Goal: Task Accomplishment & Management: Manage account settings

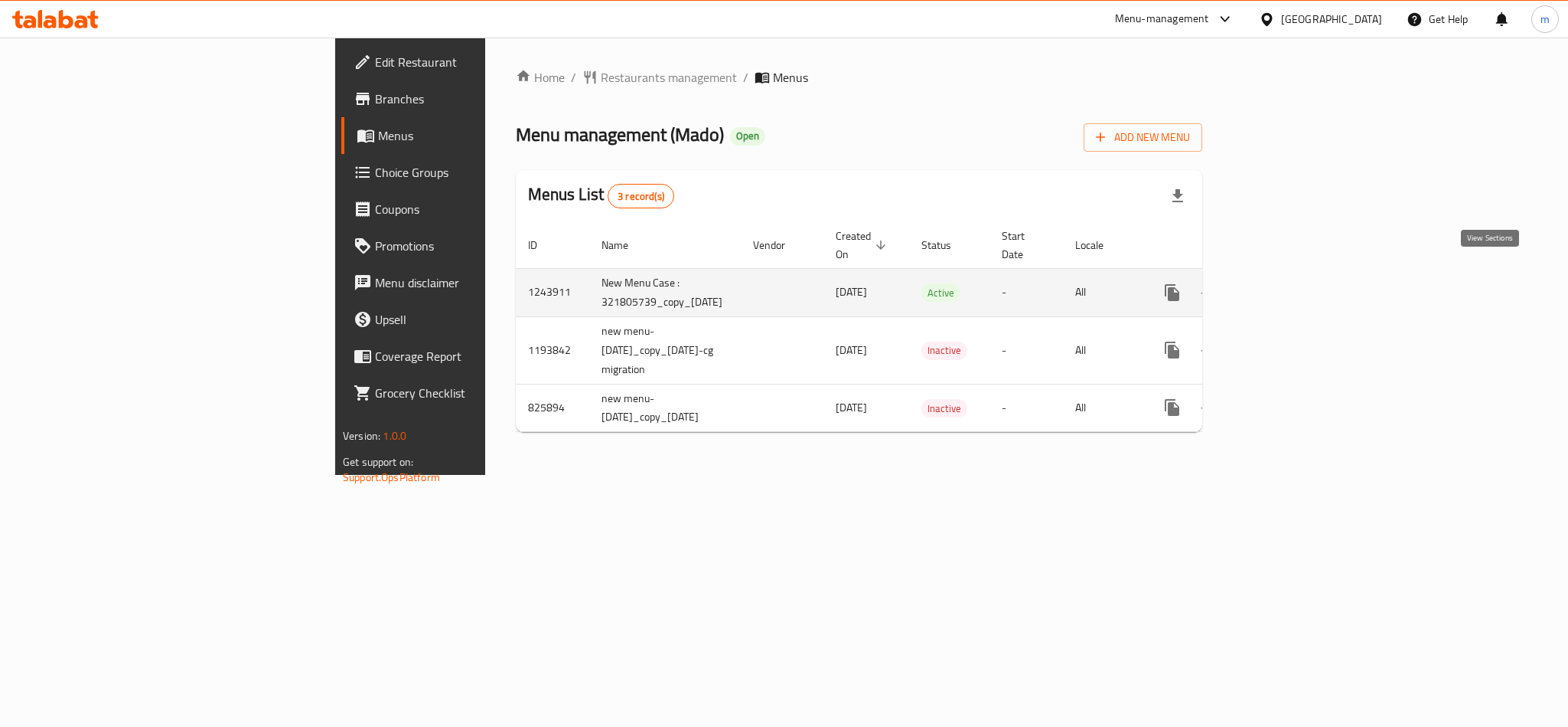
click at [1290, 285] on icon "enhanced table" at bounding box center [1283, 292] width 14 height 14
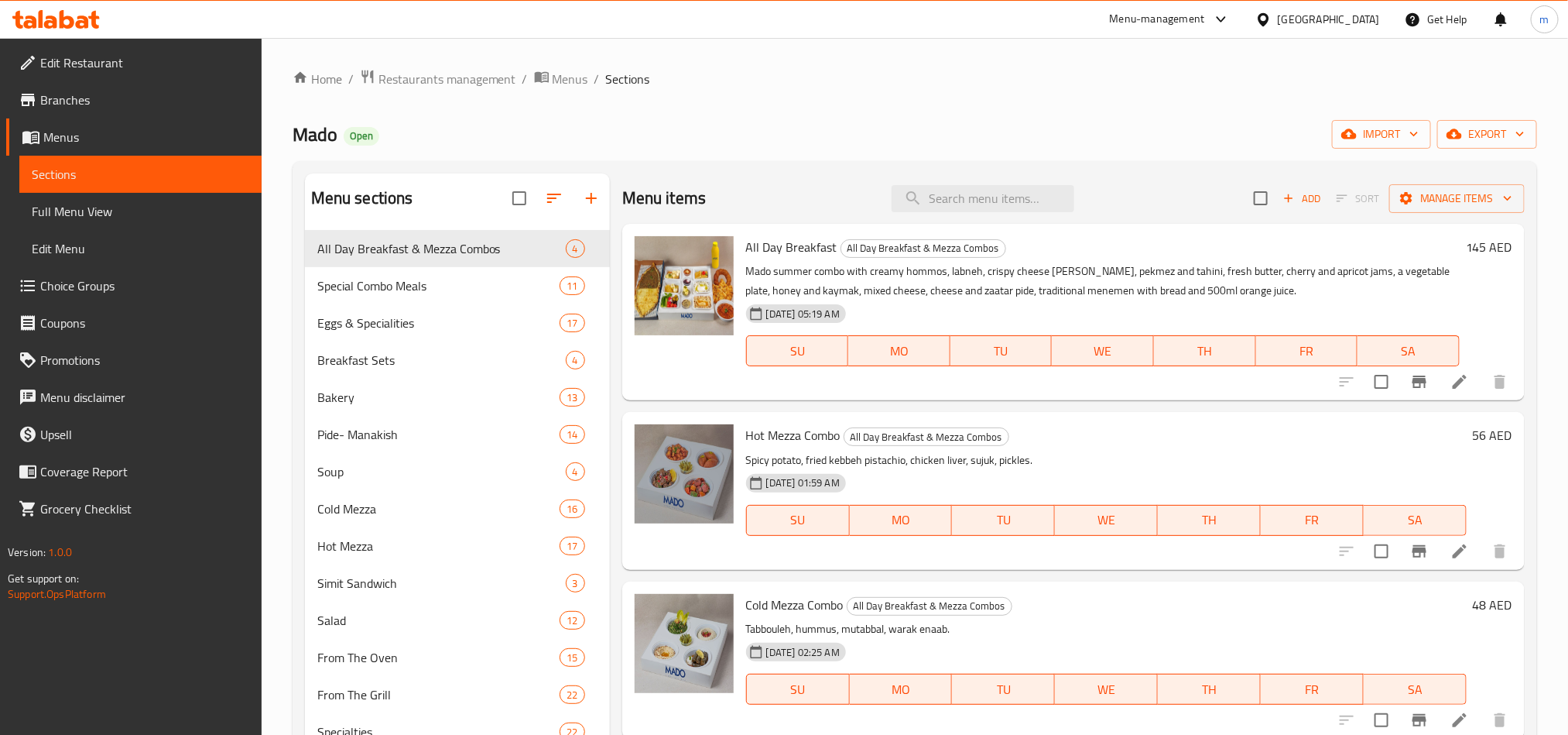
click at [131, 293] on span "Choice Groups" at bounding box center [145, 286] width 209 height 19
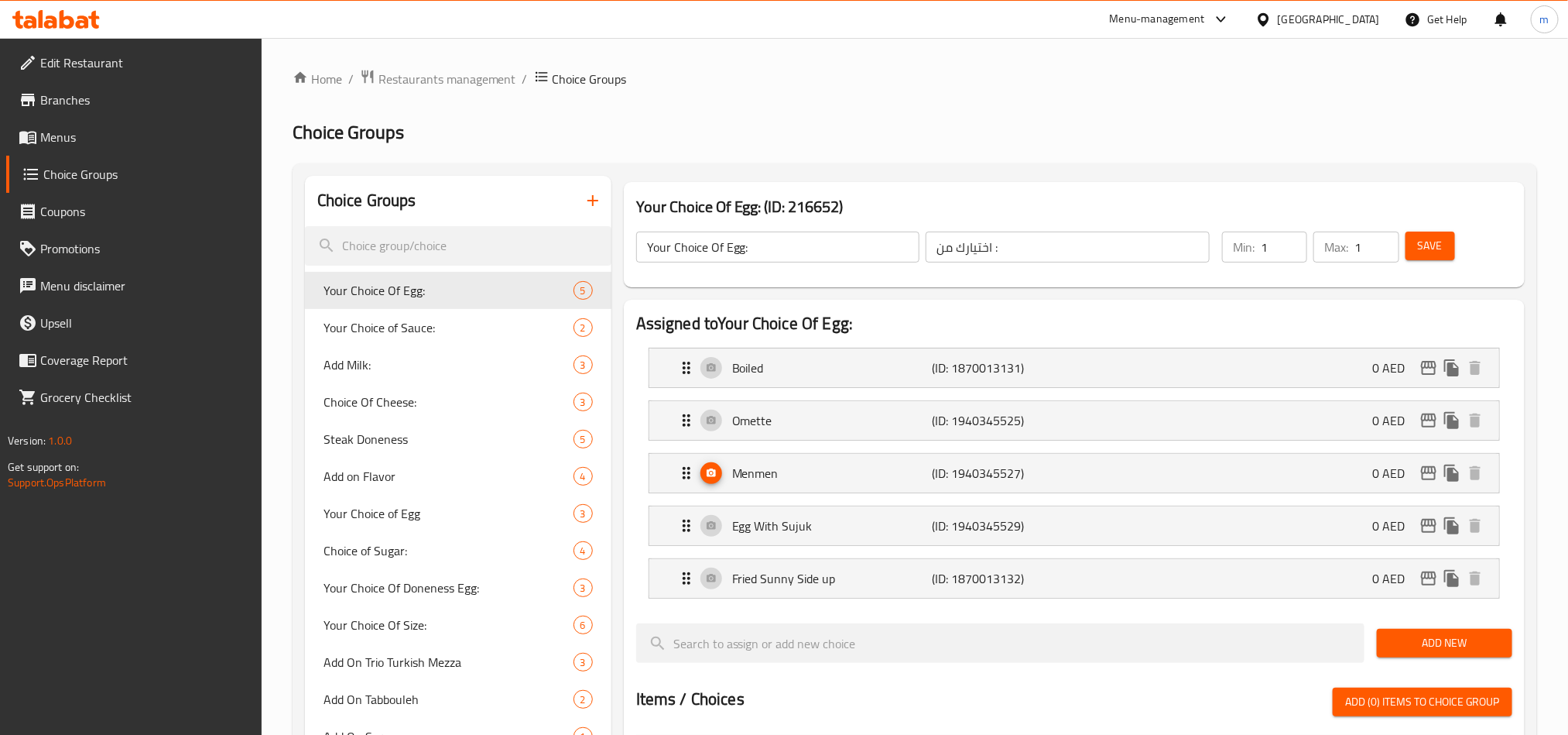
scroll to position [1702, 0]
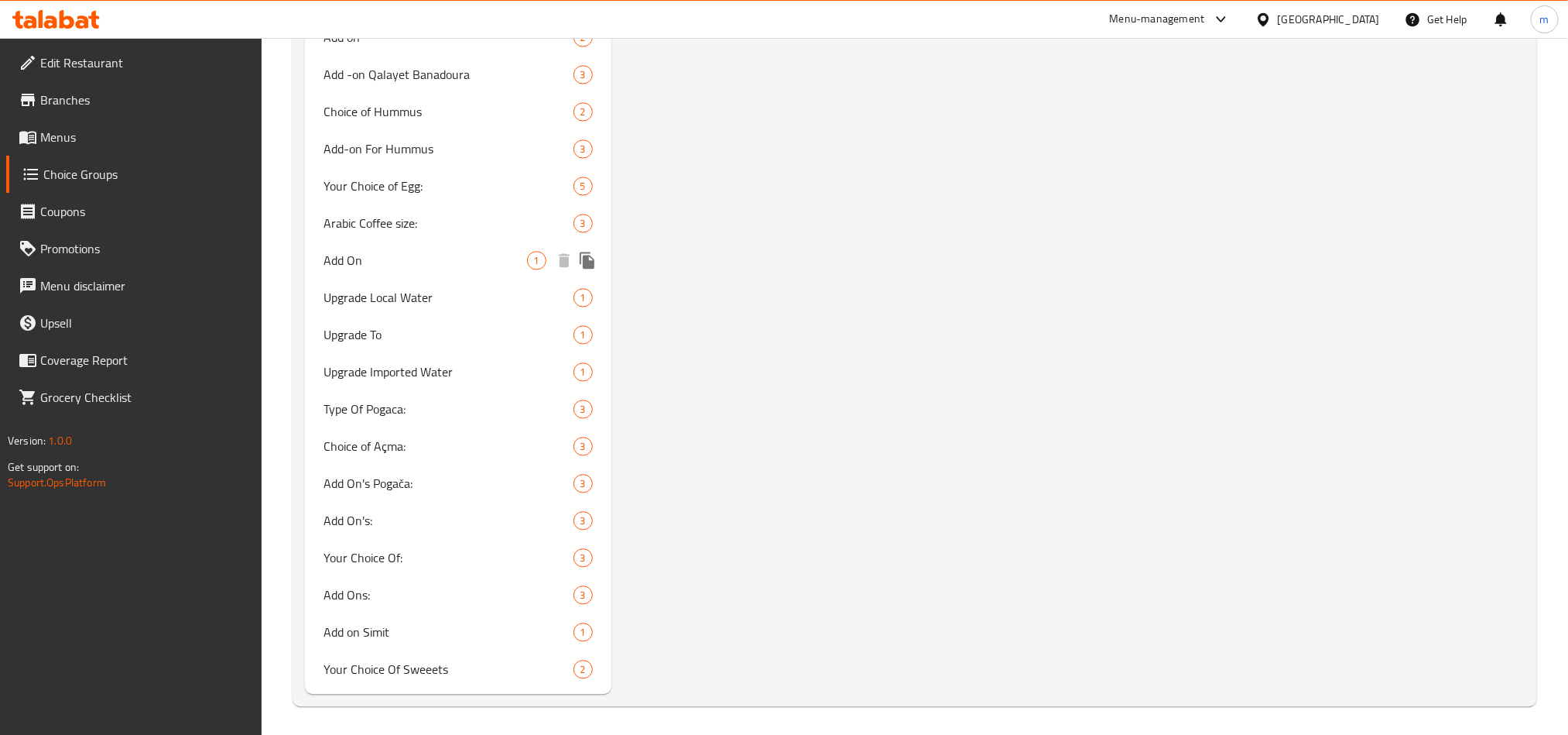
click at [360, 254] on span "Add On" at bounding box center [425, 260] width 204 height 19
type input "Add On"
type input "إضافة"
type input "0"
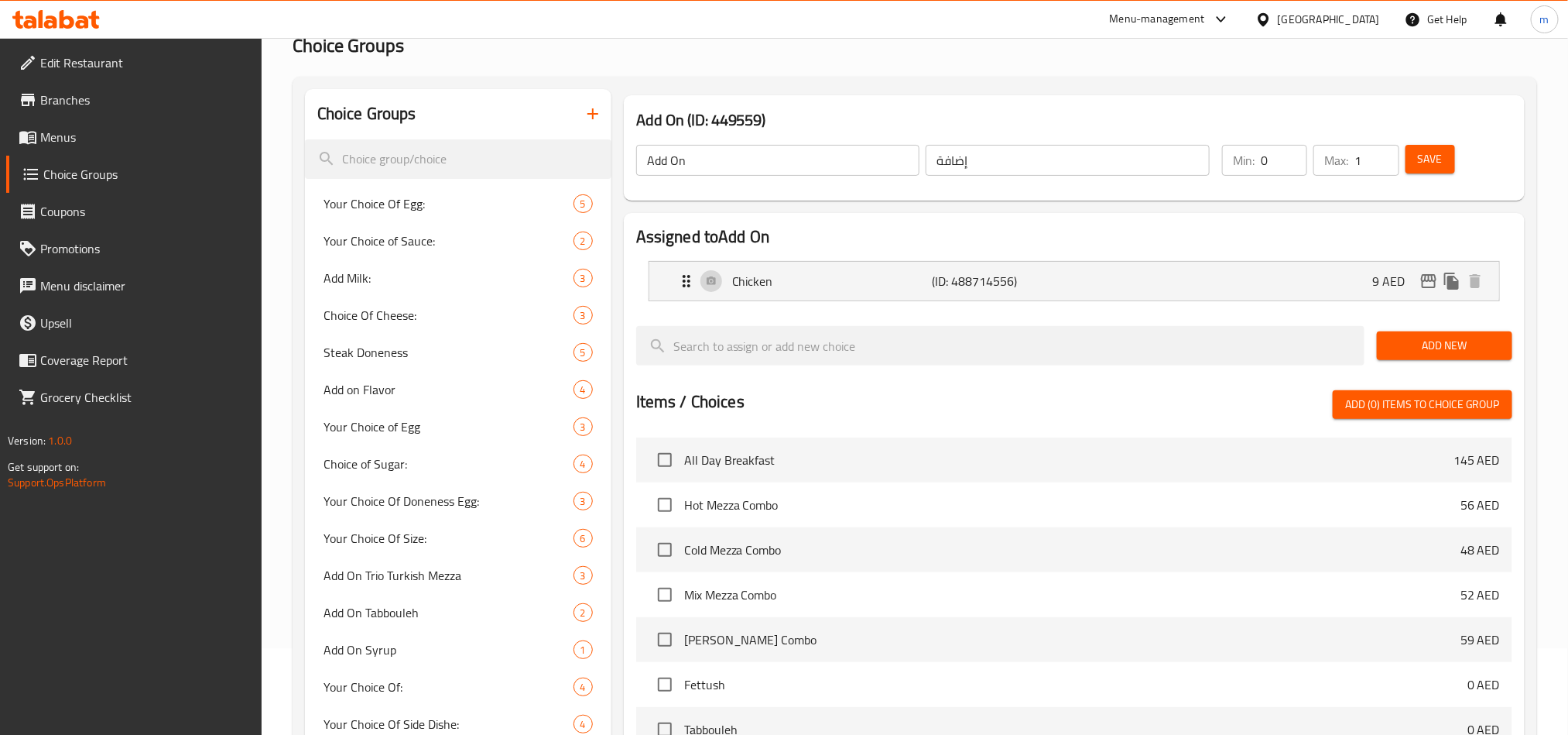
scroll to position [0, 0]
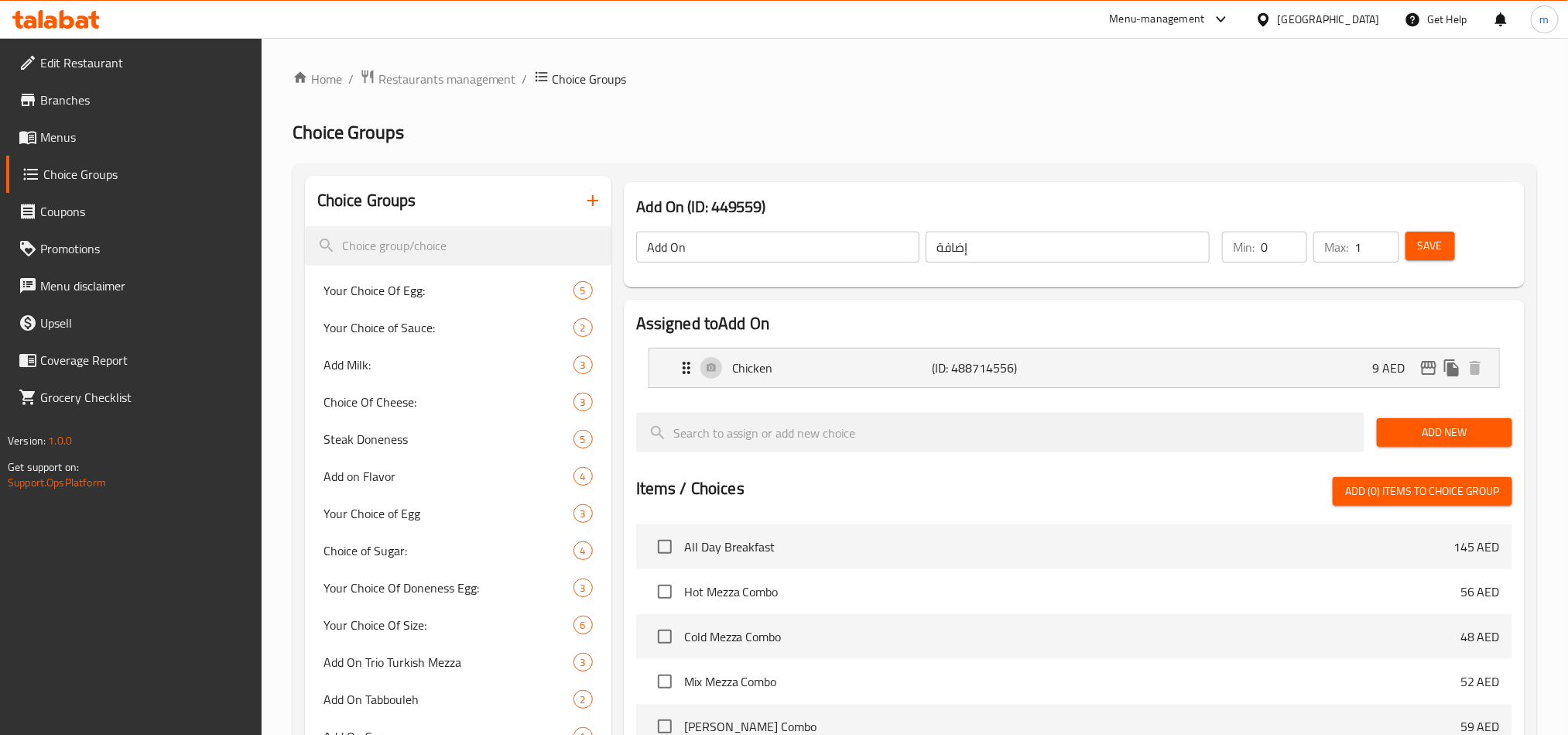
click at [85, 20] on icon at bounding box center [83, 22] width 13 height 13
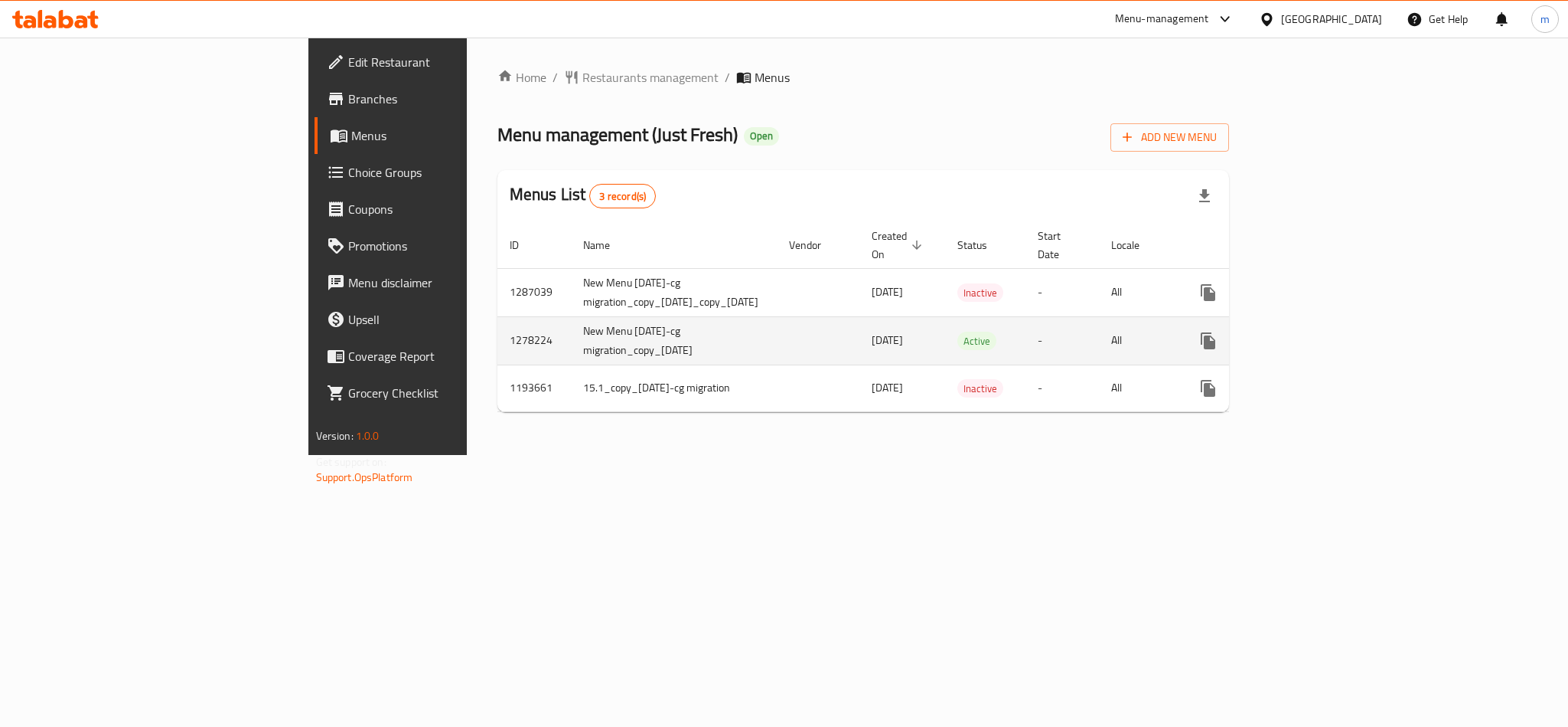
click at [1325, 334] on icon "enhanced table" at bounding box center [1319, 340] width 14 height 14
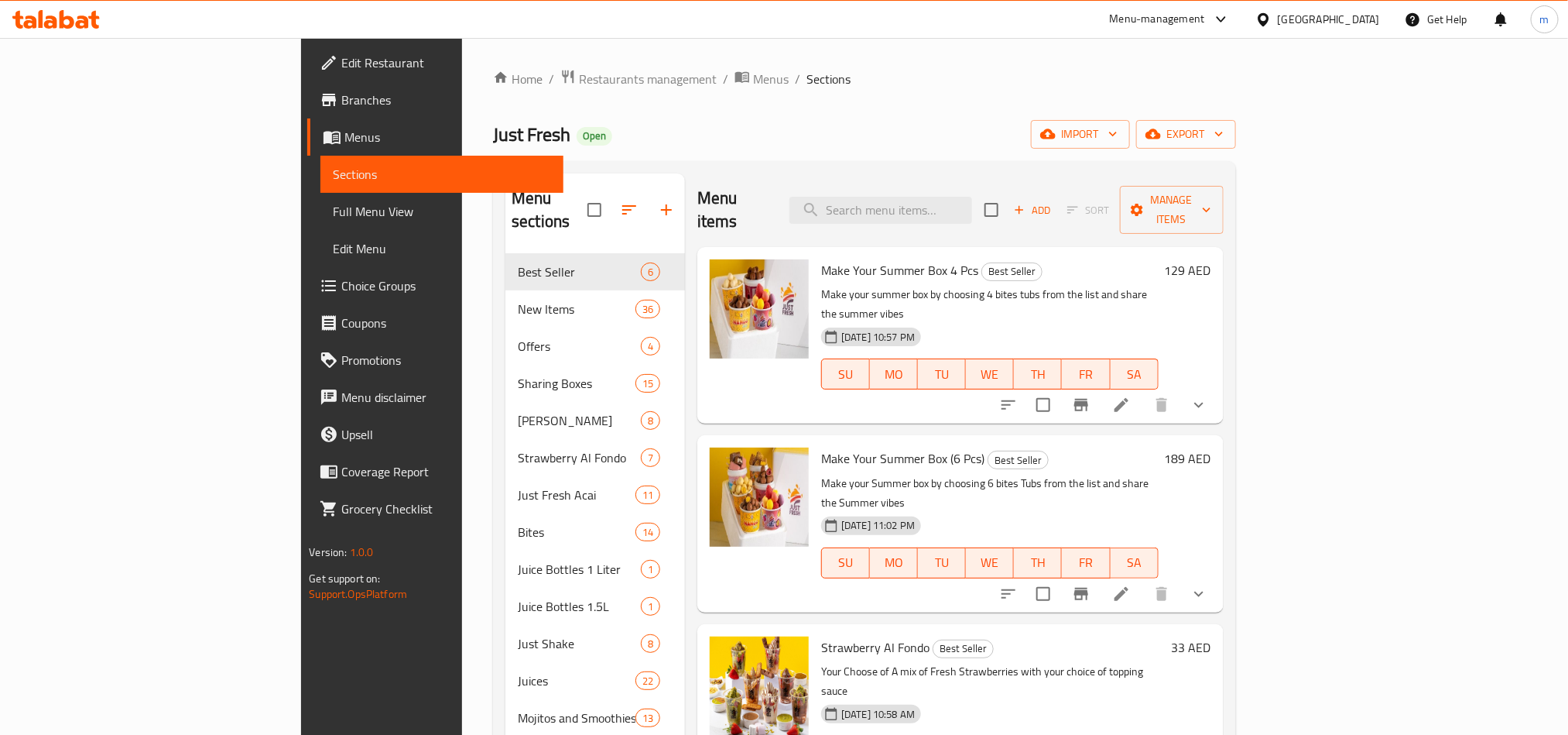
click at [341, 287] on span "Choice Groups" at bounding box center [445, 286] width 209 height 19
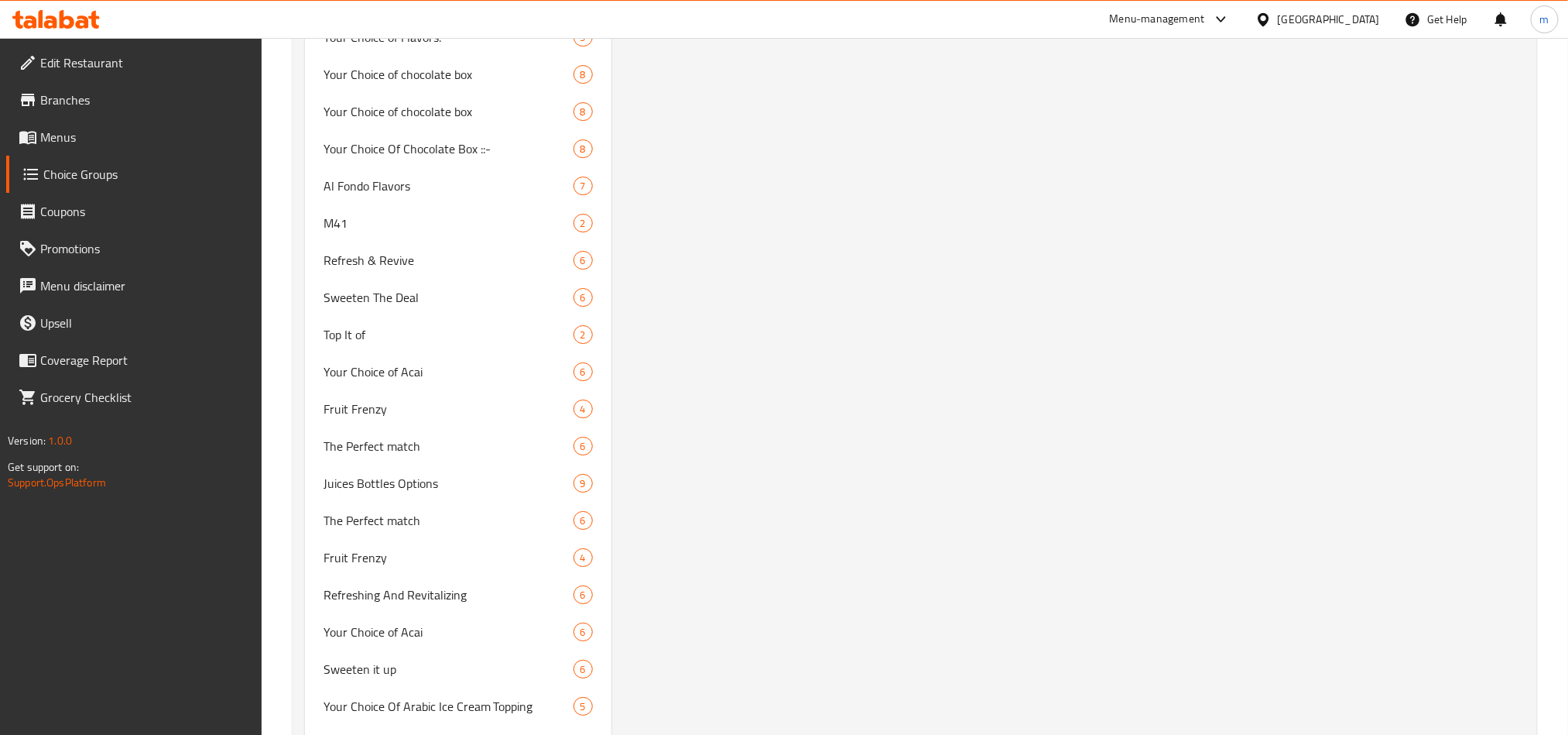
scroll to position [2787, 0]
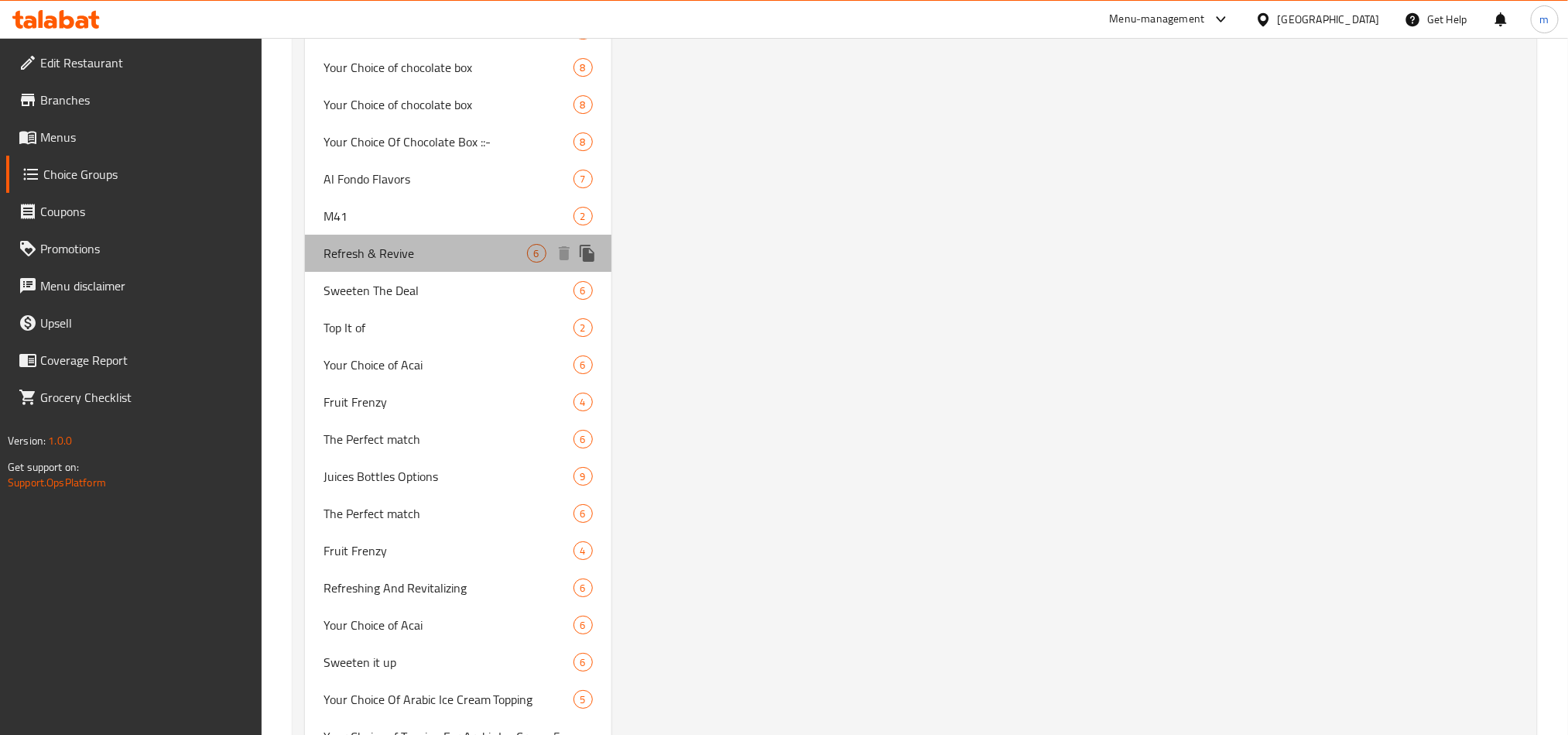
click at [369, 254] on span "Refresh & Revive" at bounding box center [425, 253] width 204 height 19
type input "Refresh & Revive"
type input "تحديث وإحياء"
type input "0"
type input "6"
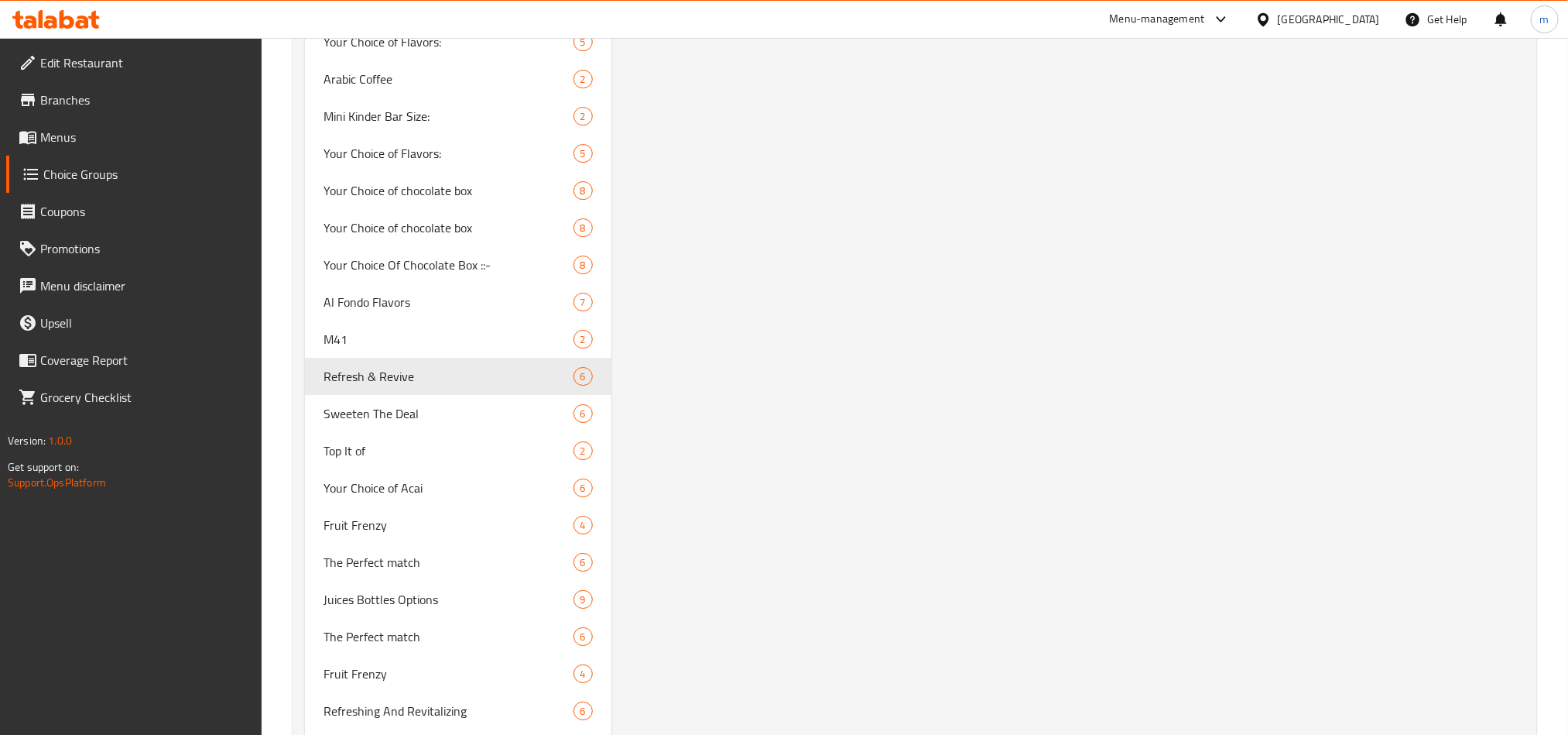
scroll to position [2627, 0]
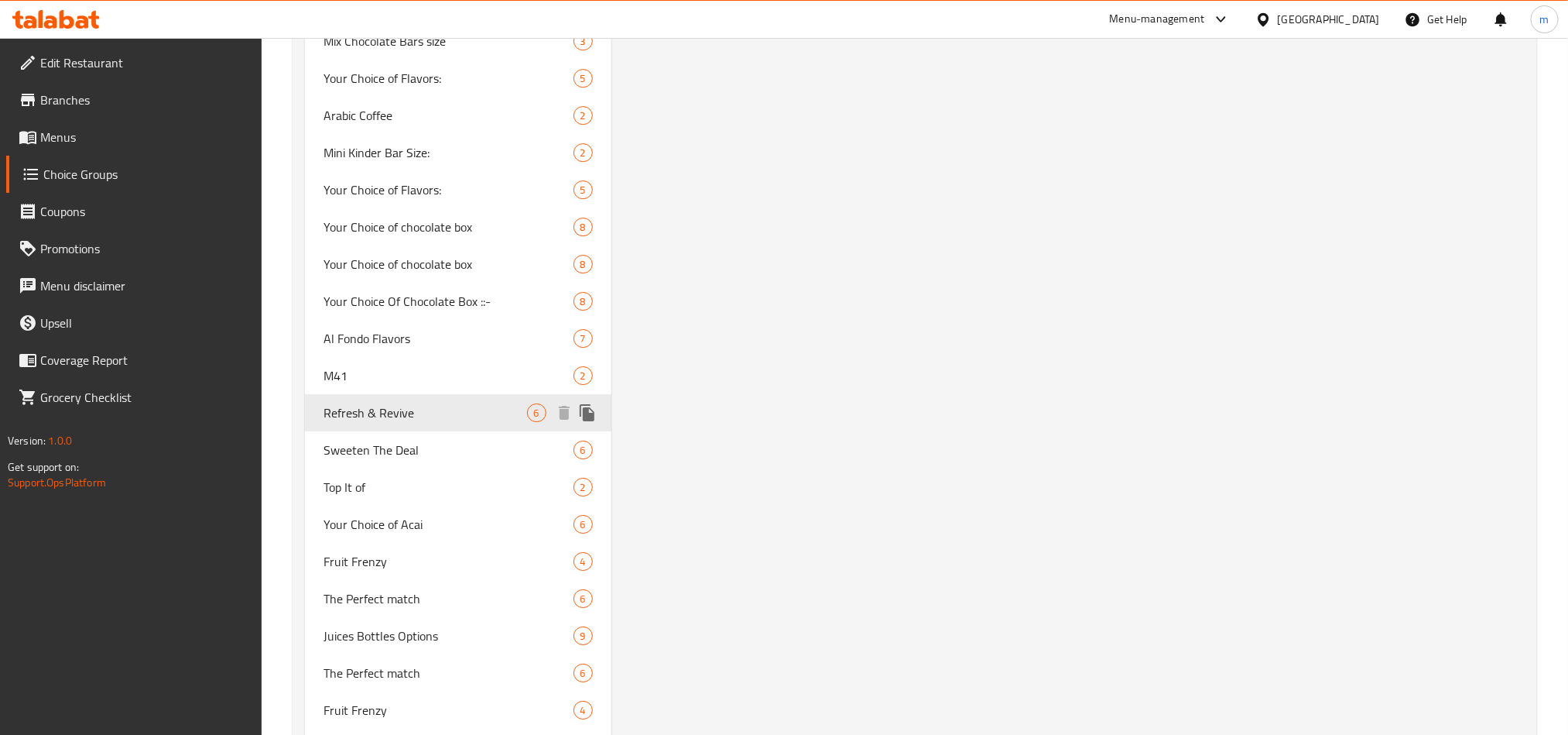
click at [386, 409] on span "Refresh & Revive" at bounding box center [425, 413] width 204 height 19
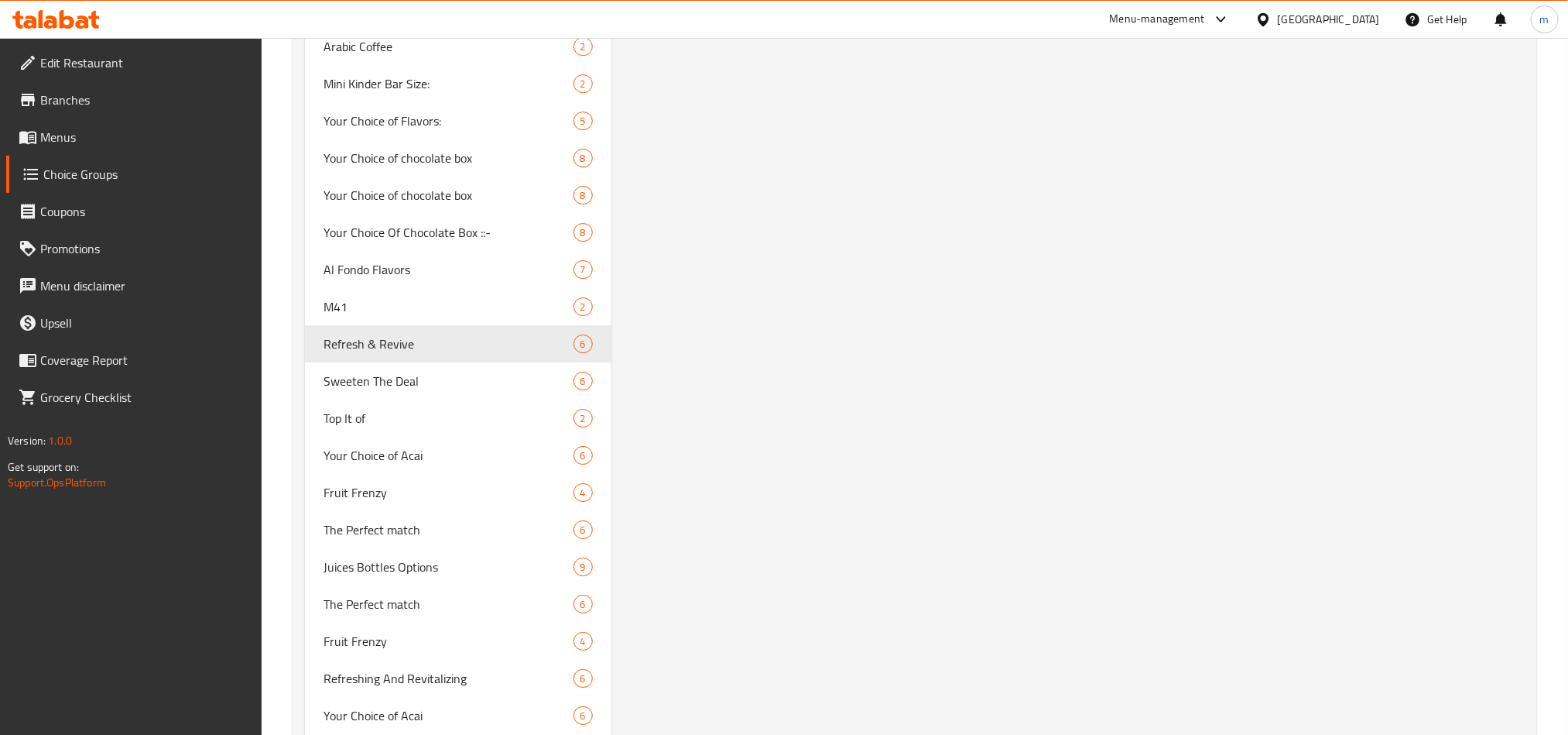
scroll to position [2670, 0]
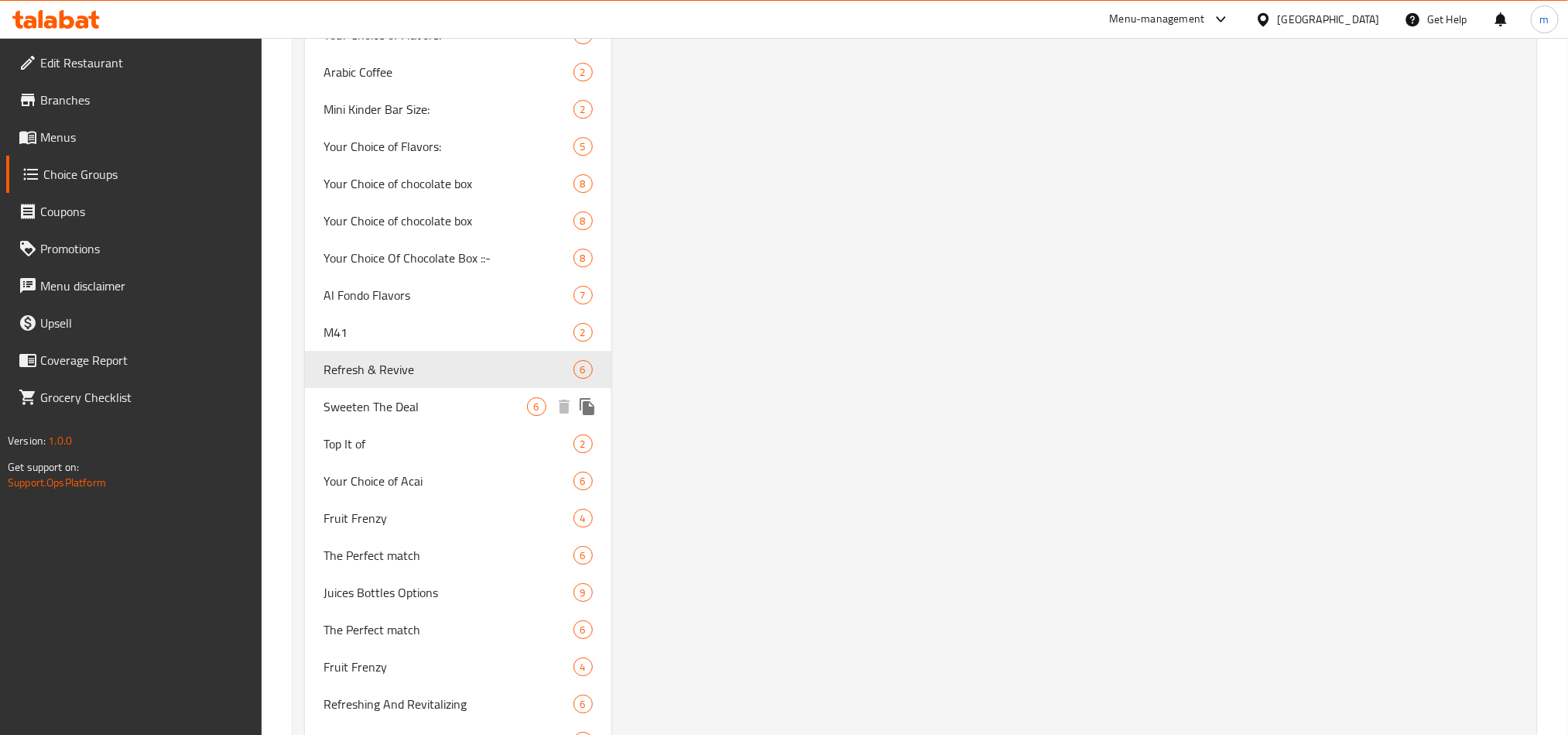
click at [380, 409] on span "Sweeten The Deal" at bounding box center [425, 406] width 204 height 19
type input "Sweeten The Deal"
type input "تحلية الصفقة"
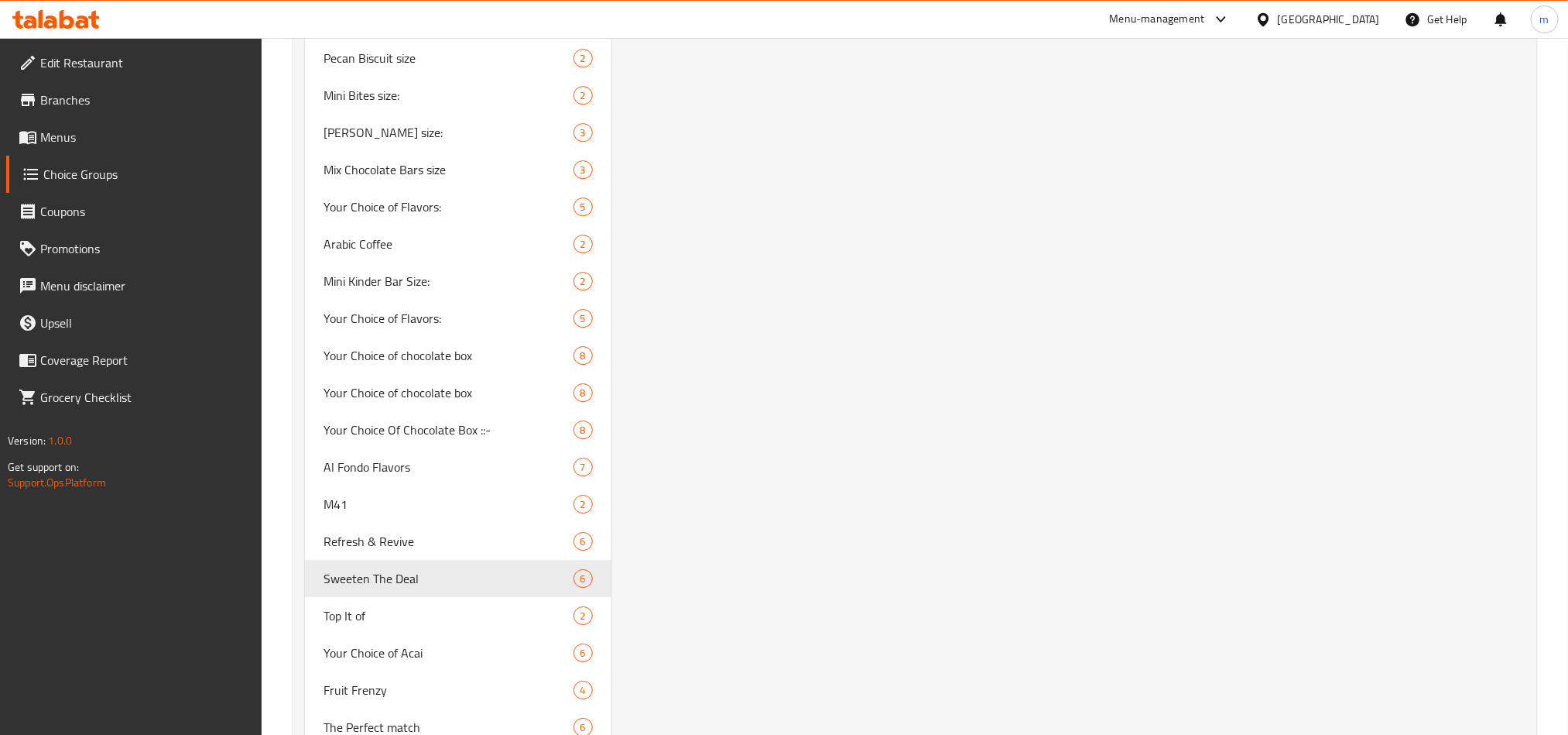
scroll to position [2555, 0]
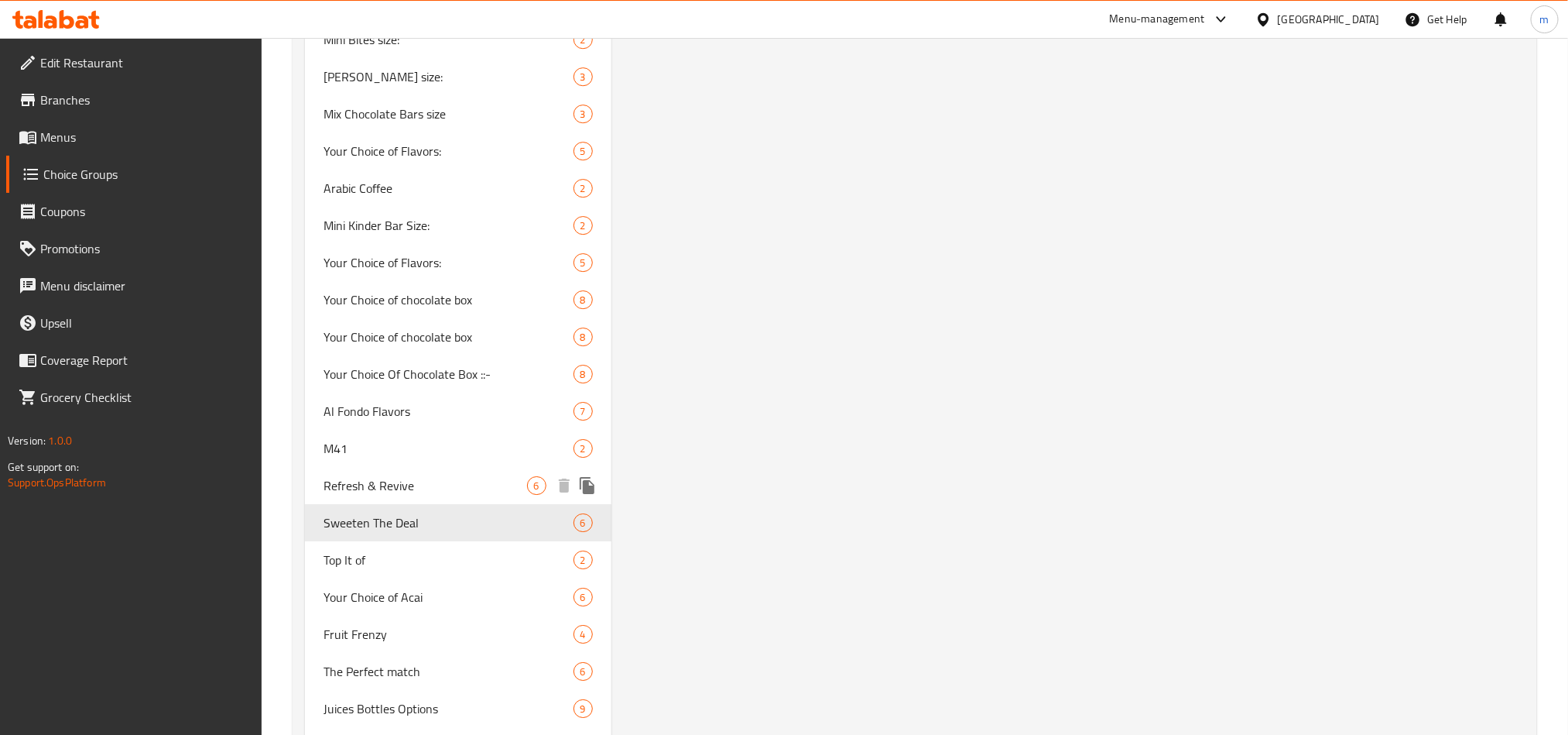
click at [396, 480] on span "Refresh & Revive" at bounding box center [425, 485] width 204 height 19
type input "Refresh & Revive"
type input "تحديث وإحياء"
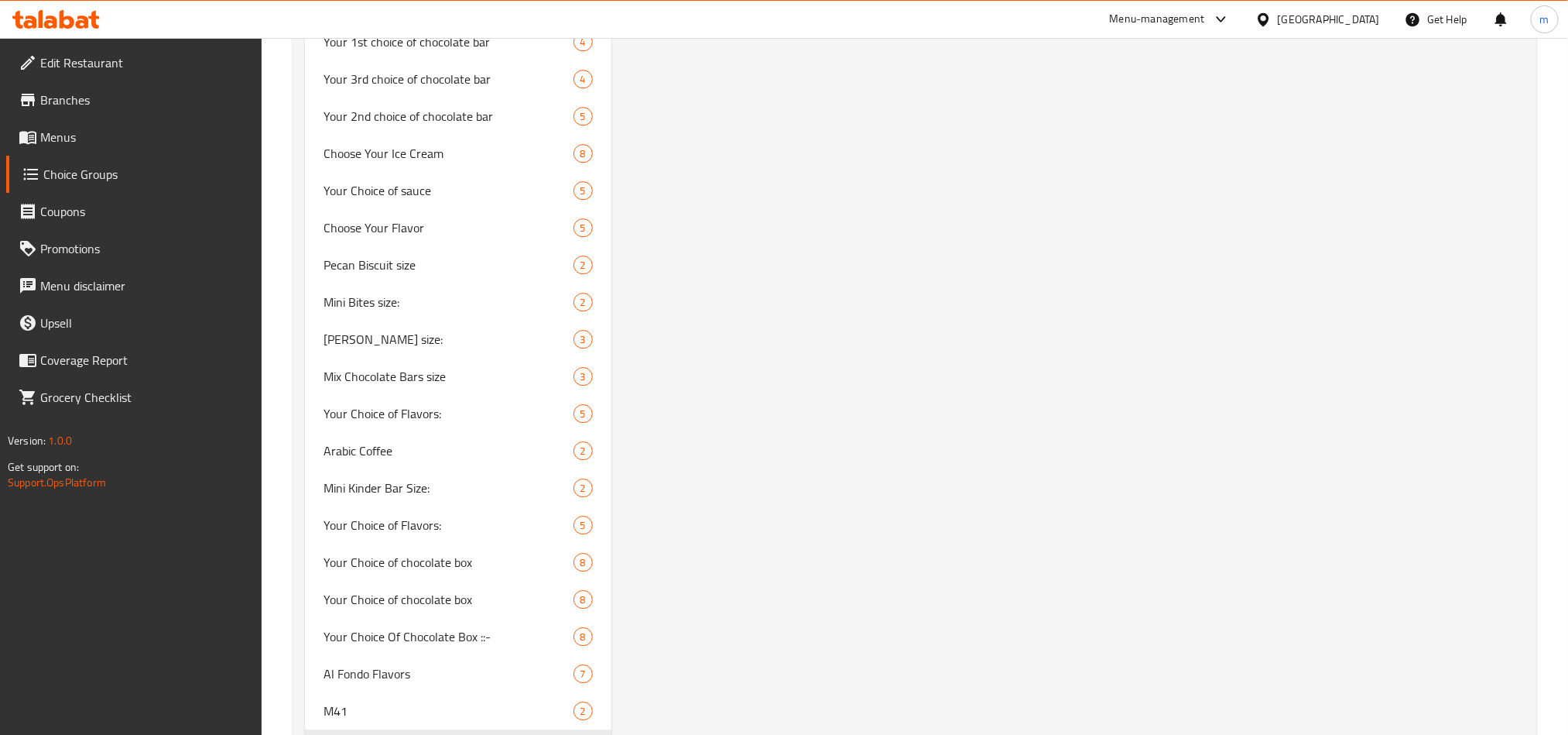
scroll to position [2670, 0]
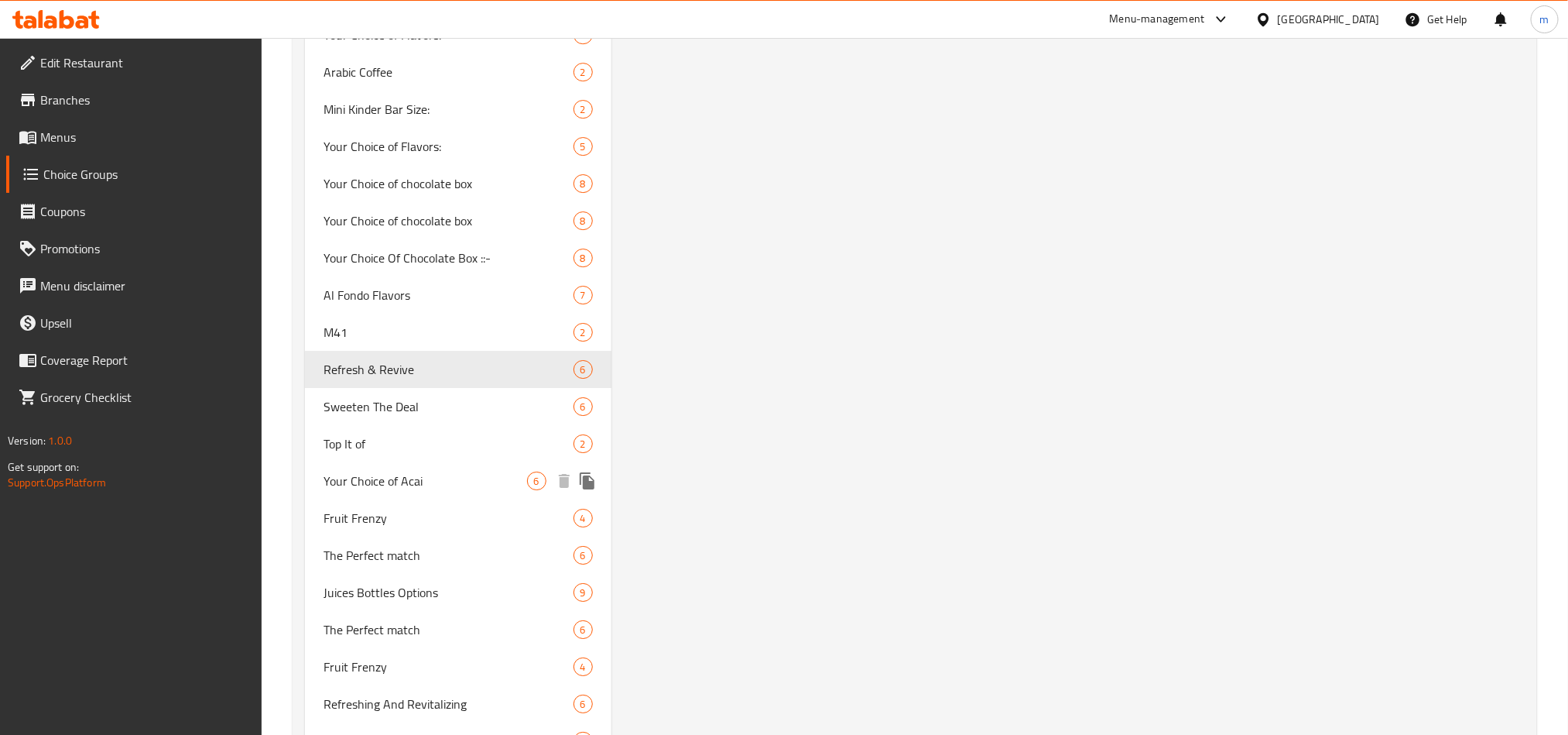
click at [365, 480] on span "Your Choice of Acai" at bounding box center [425, 481] width 204 height 19
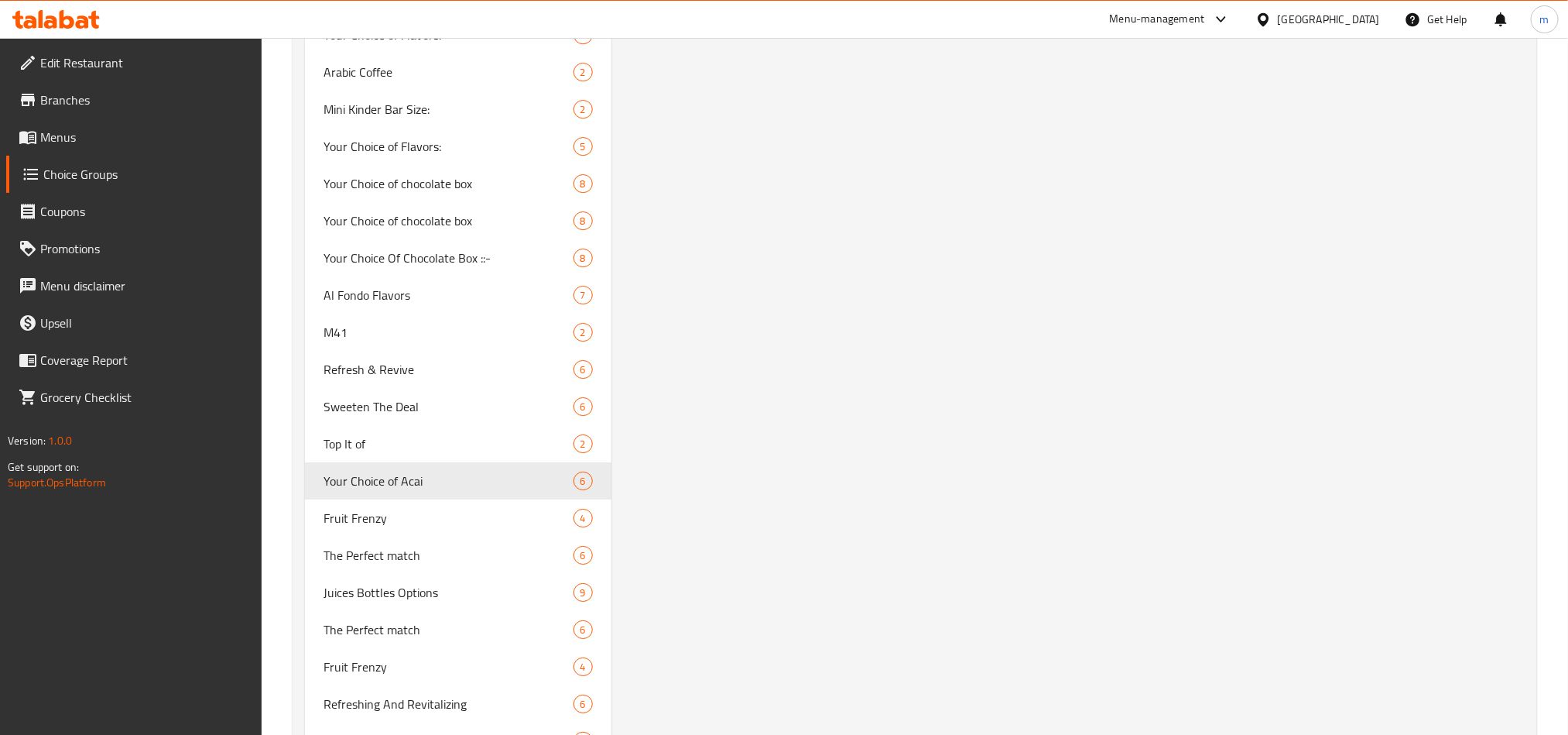
type input "Your Choice of Acai"
type input "اختيارك من الاساي"
click at [396, 519] on span "Fruit Frenzy" at bounding box center [425, 518] width 204 height 19
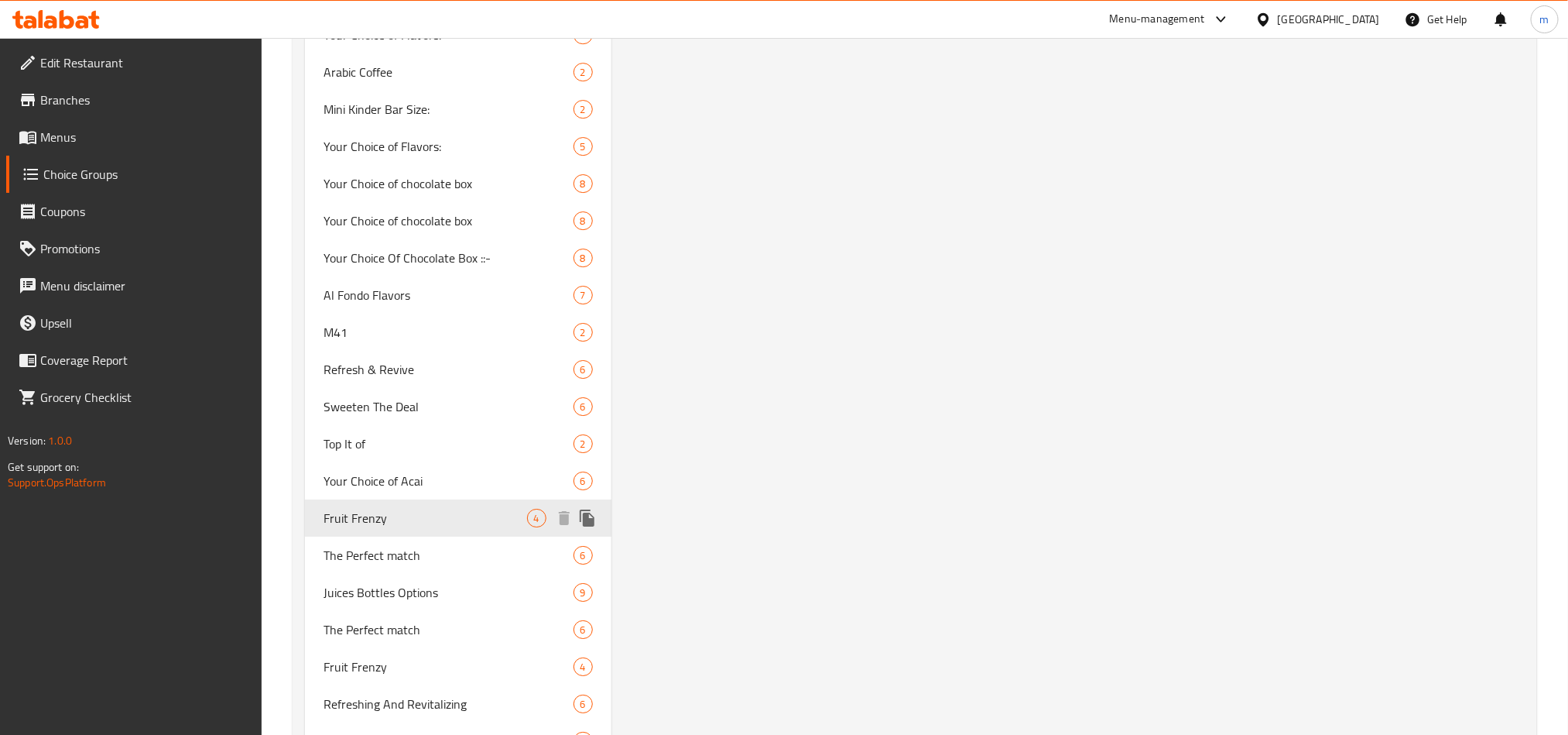
type input "Fruit Frenzy"
type input "انتعاش الفواكة"
type input "4"
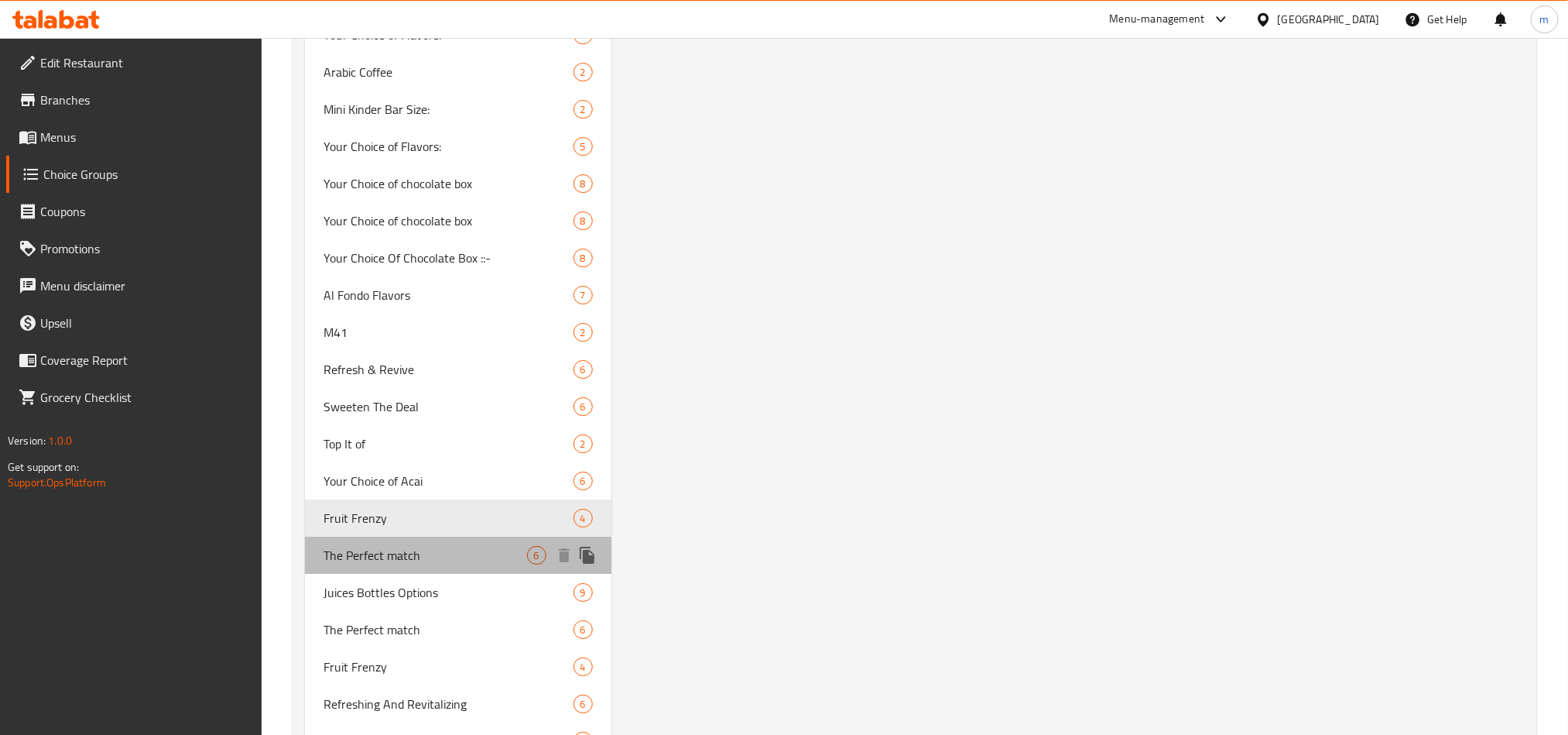
click at [366, 549] on span "The Perfect match" at bounding box center [425, 555] width 204 height 19
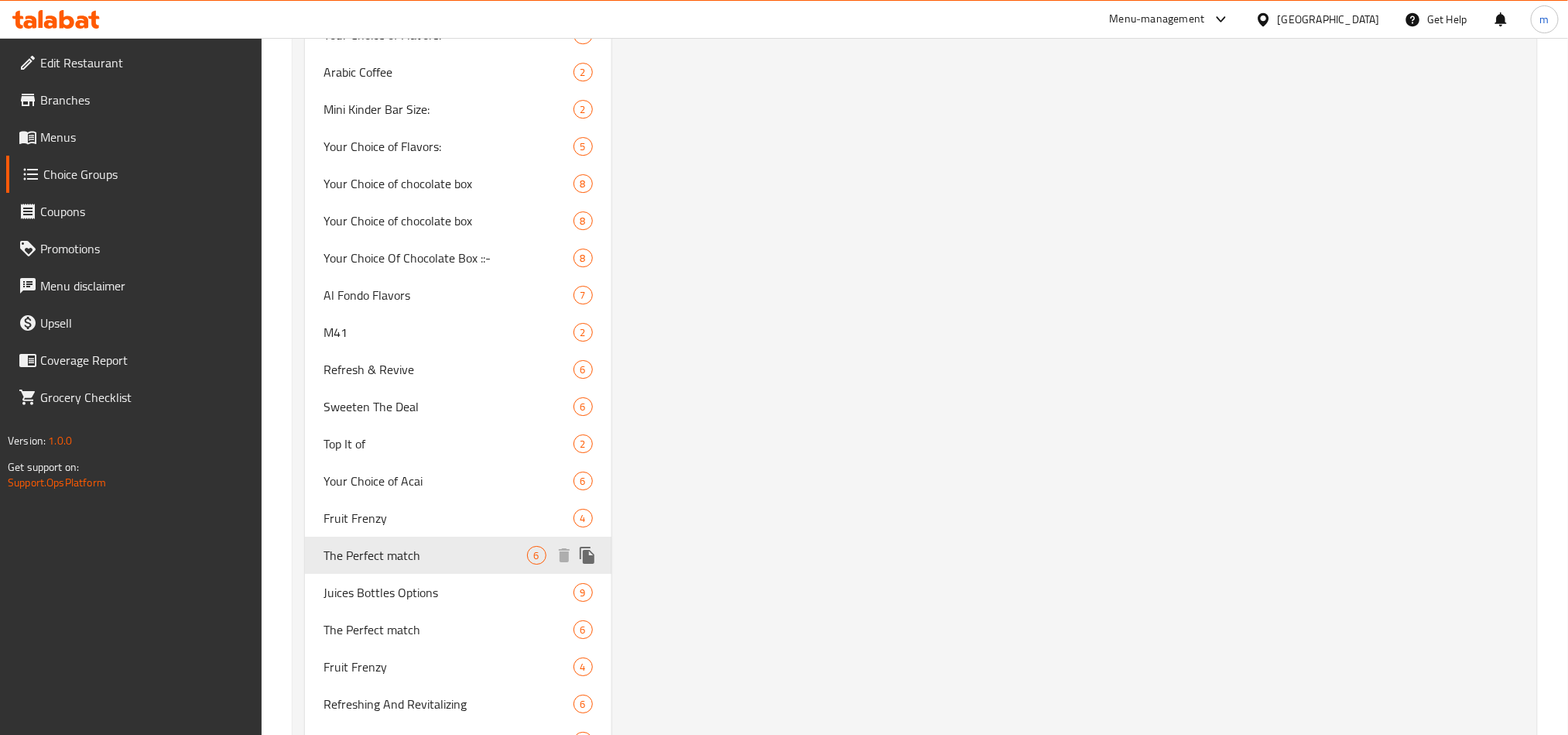
type input "The Perfect match"
type input "التطابق المثالي"
type input "6"
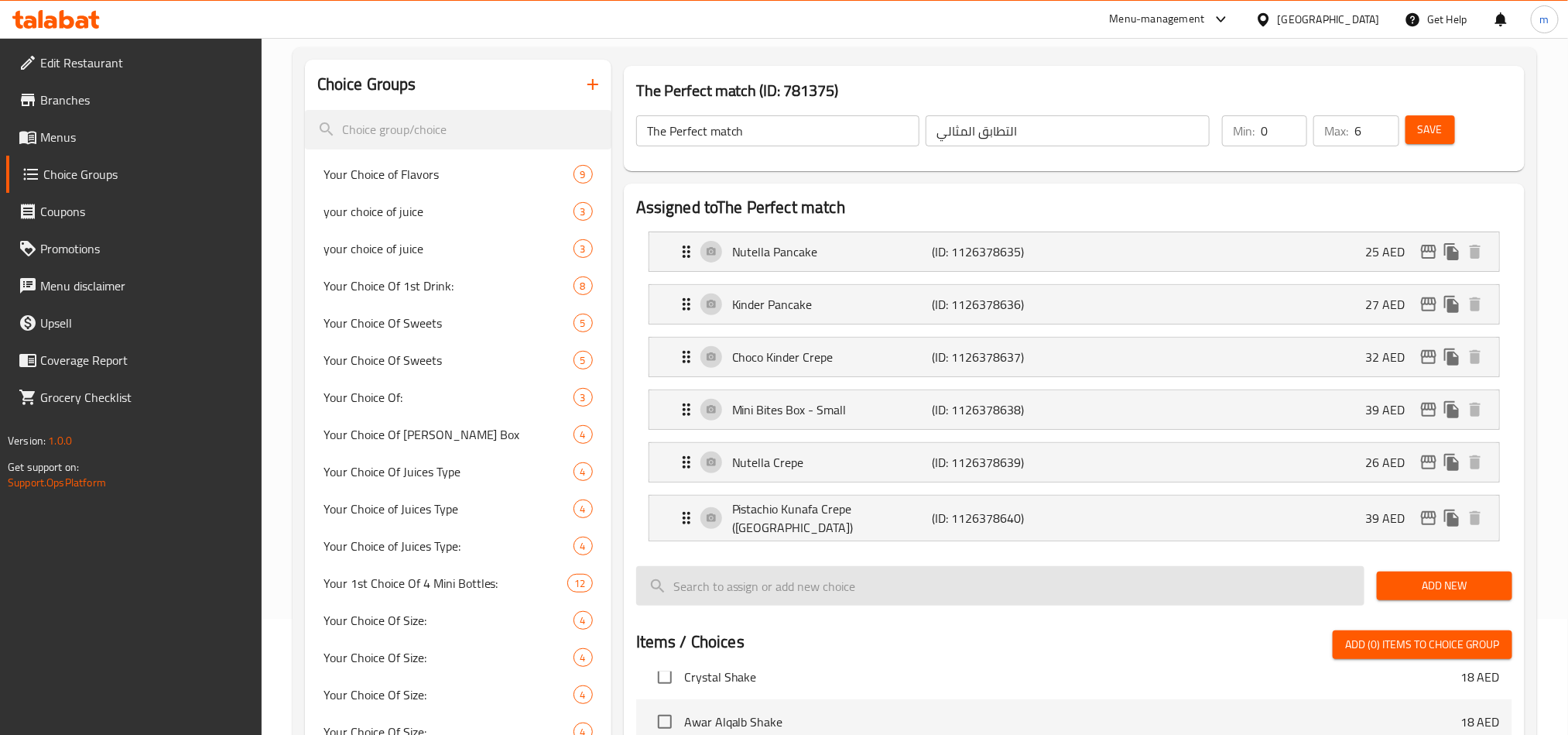
scroll to position [0, 0]
